Goal: Information Seeking & Learning: Learn about a topic

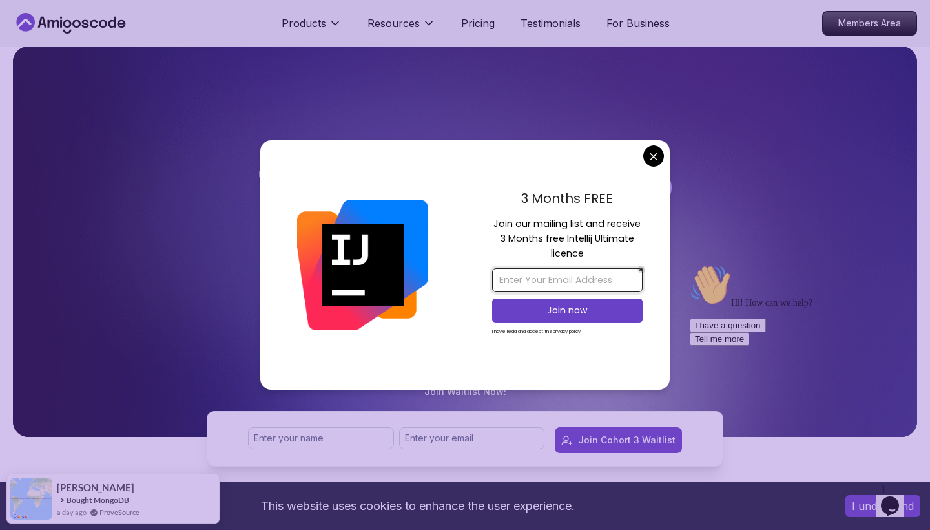
click at [560, 276] on input "email" at bounding box center [567, 280] width 150 height 24
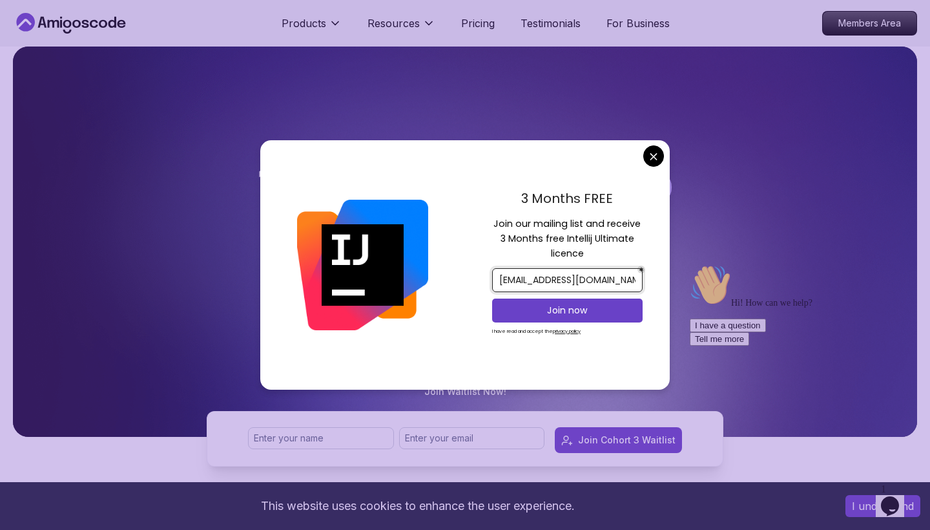
type input "[EMAIL_ADDRESS][DOMAIN_NAME]"
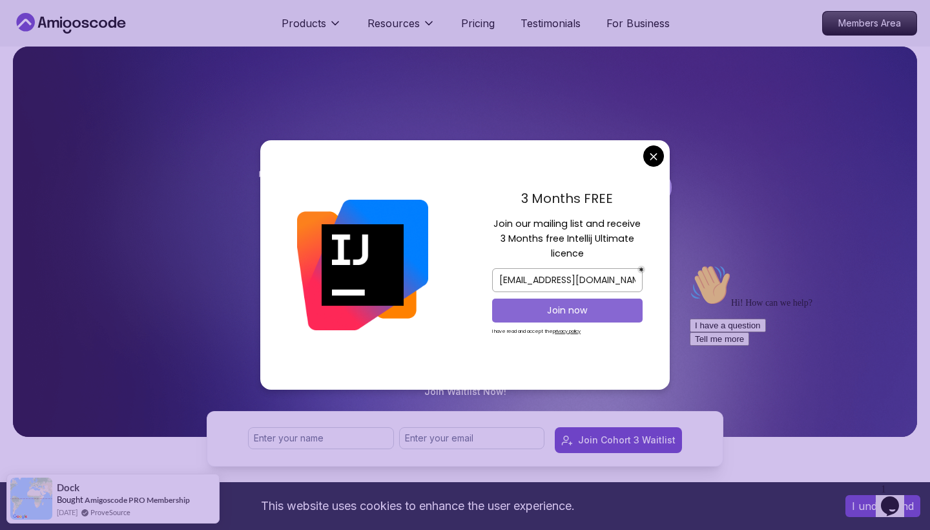
click at [555, 305] on p "Join now" at bounding box center [567, 310] width 122 height 13
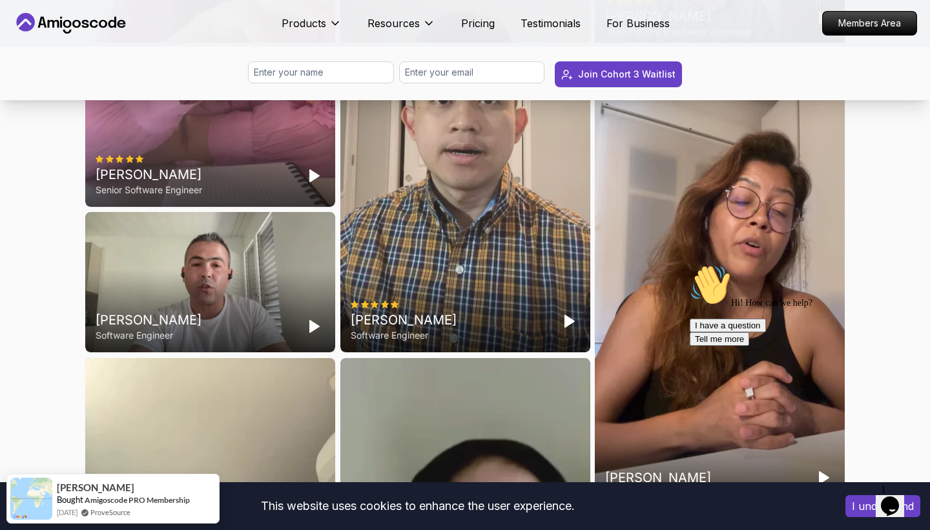
scroll to position [3819, 0]
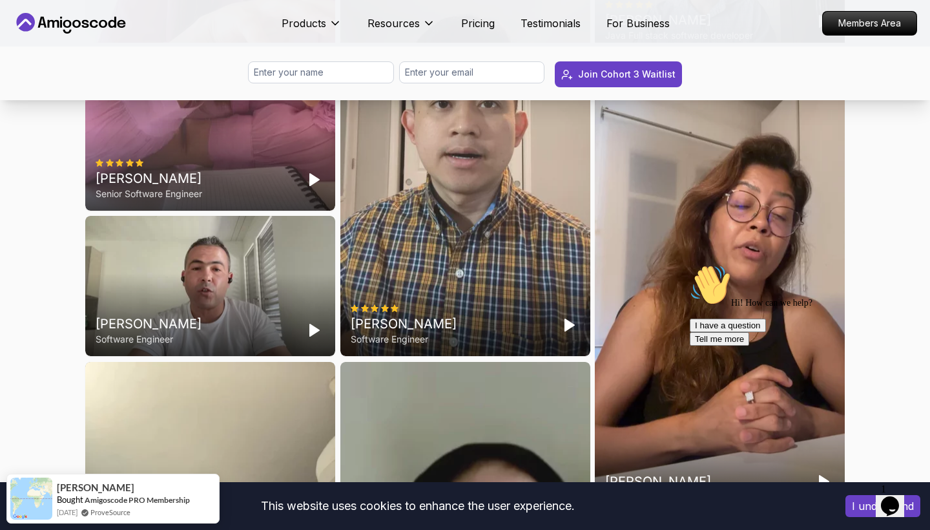
click at [739, 229] on div "[PERSON_NAME]" at bounding box center [720, 280] width 250 height 444
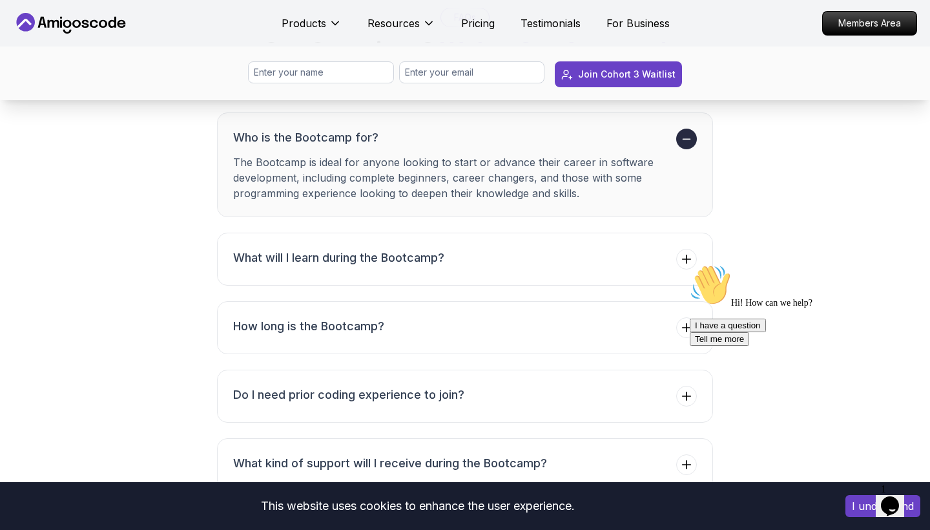
scroll to position [4858, 0]
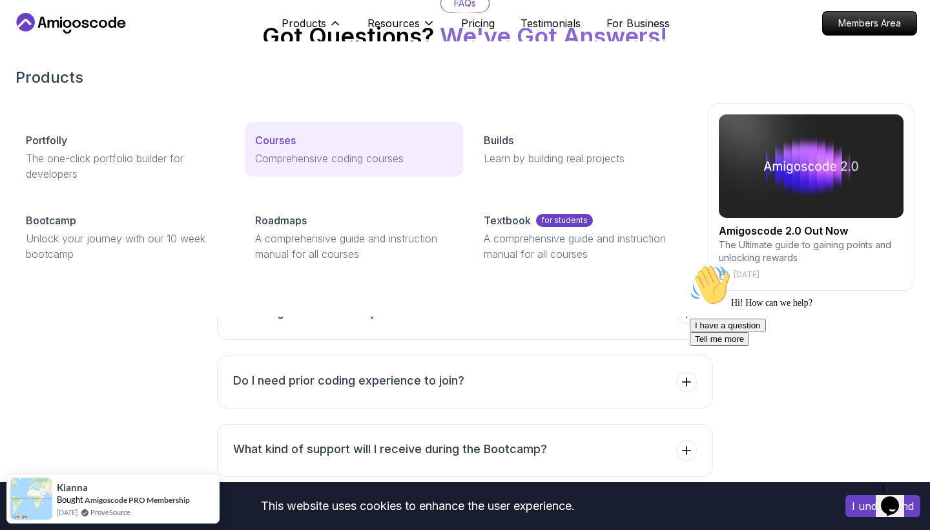
click at [260, 156] on p "Comprehensive coding courses" at bounding box center [354, 157] width 198 height 15
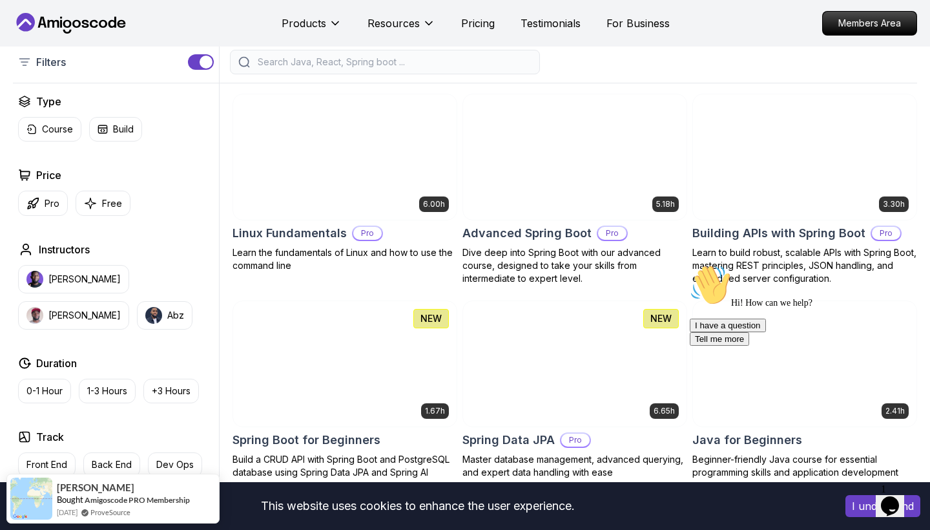
scroll to position [313, 0]
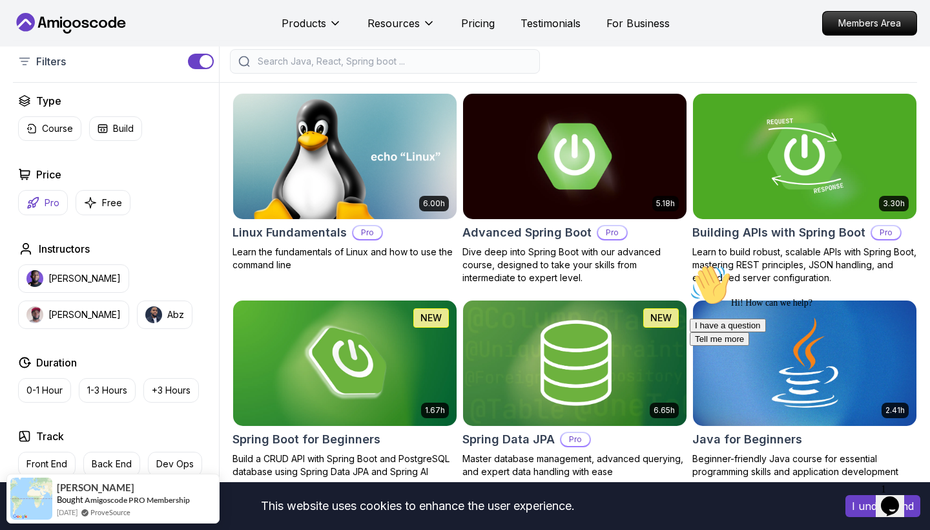
click at [37, 213] on button "Pro" at bounding box center [43, 202] width 50 height 25
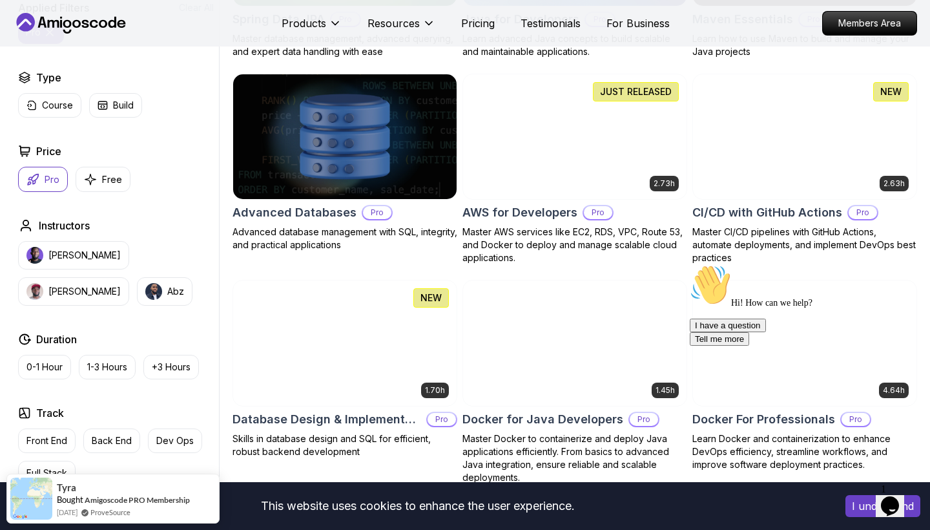
scroll to position [717, 0]
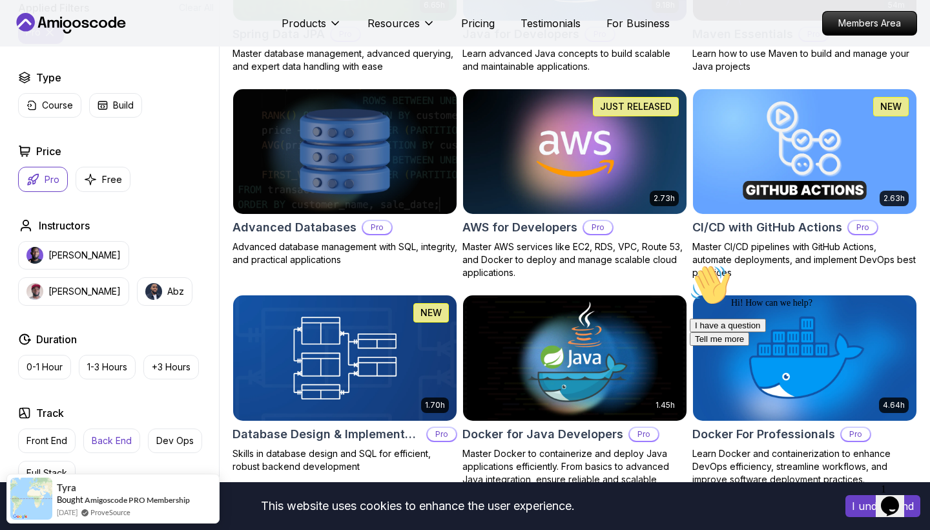
click at [123, 437] on p "Back End" at bounding box center [112, 440] width 40 height 13
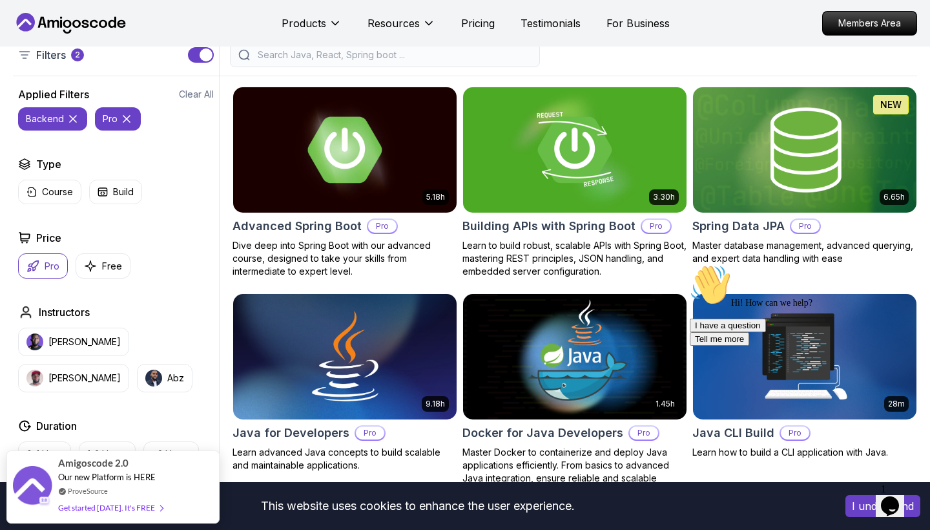
scroll to position [320, 0]
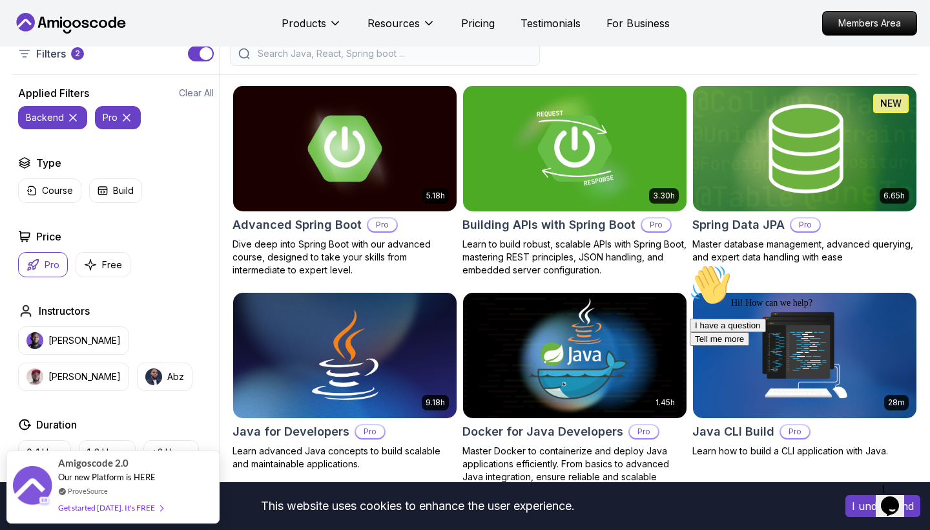
click at [772, 211] on img at bounding box center [804, 148] width 234 height 131
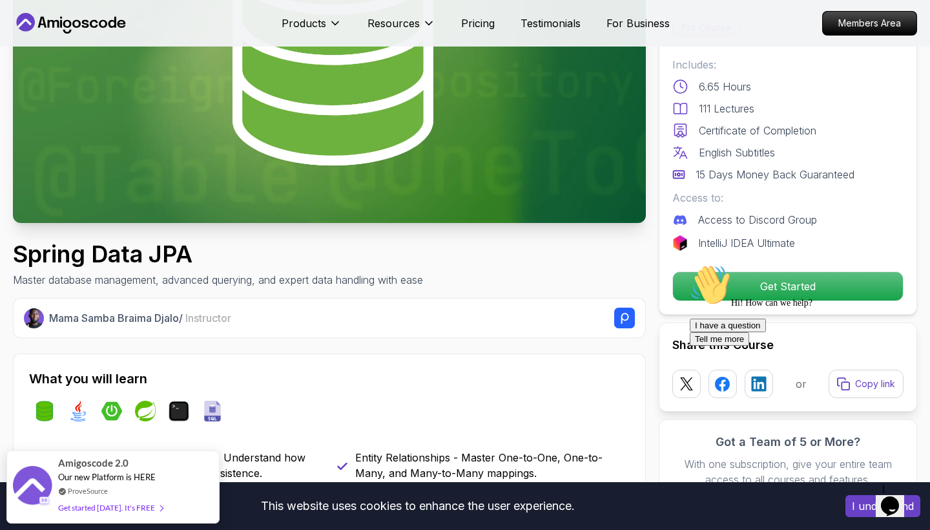
scroll to position [211, 0]
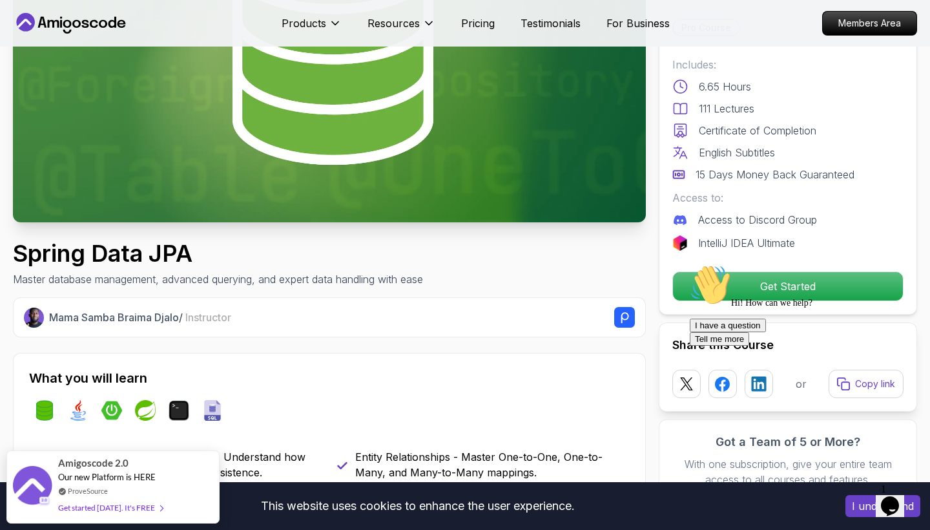
click at [750, 285] on div "Hi! How can we help? I have a question Tell me more" at bounding box center [806, 304] width 232 height 81
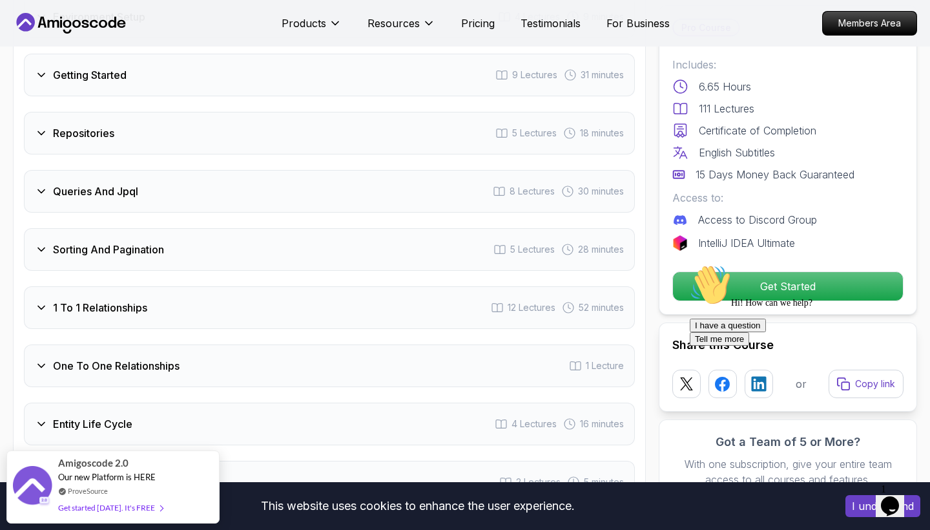
scroll to position [1850, 0]
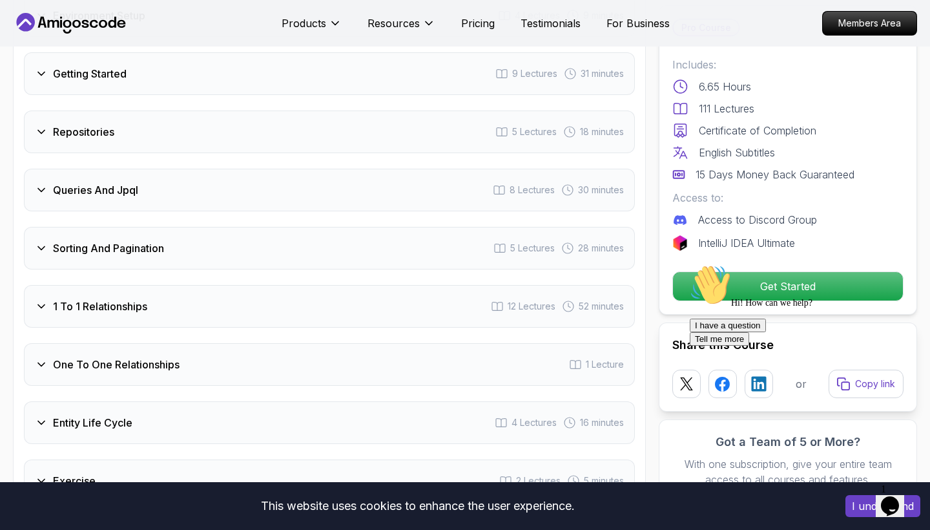
click at [423, 185] on div "Queries And Jpql 8 Lectures 30 minutes" at bounding box center [329, 190] width 611 height 43
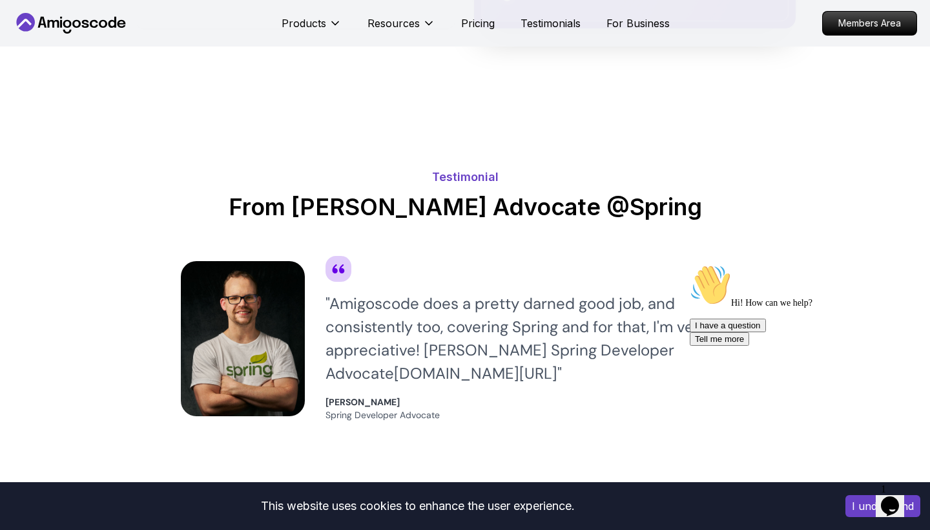
scroll to position [3949, 0]
